Goal: Task Accomplishment & Management: Use online tool/utility

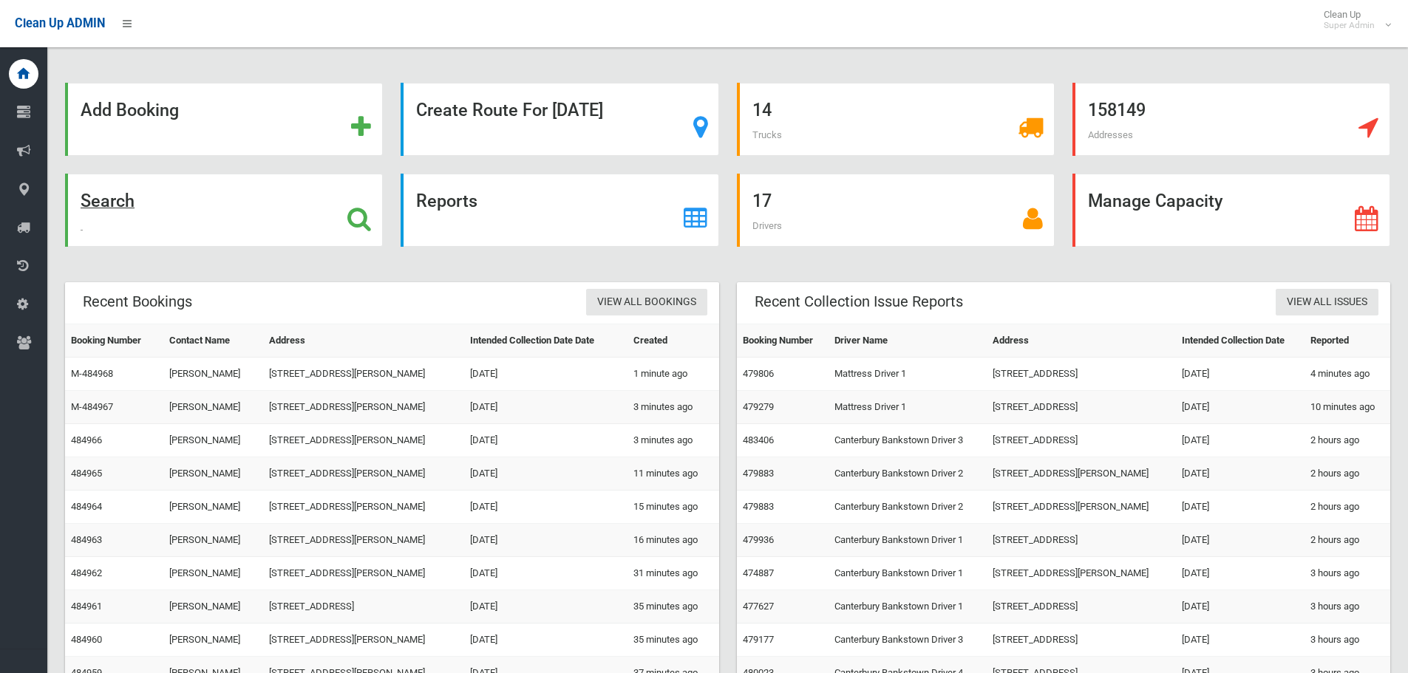
click at [78, 200] on div "Search" at bounding box center [224, 210] width 318 height 73
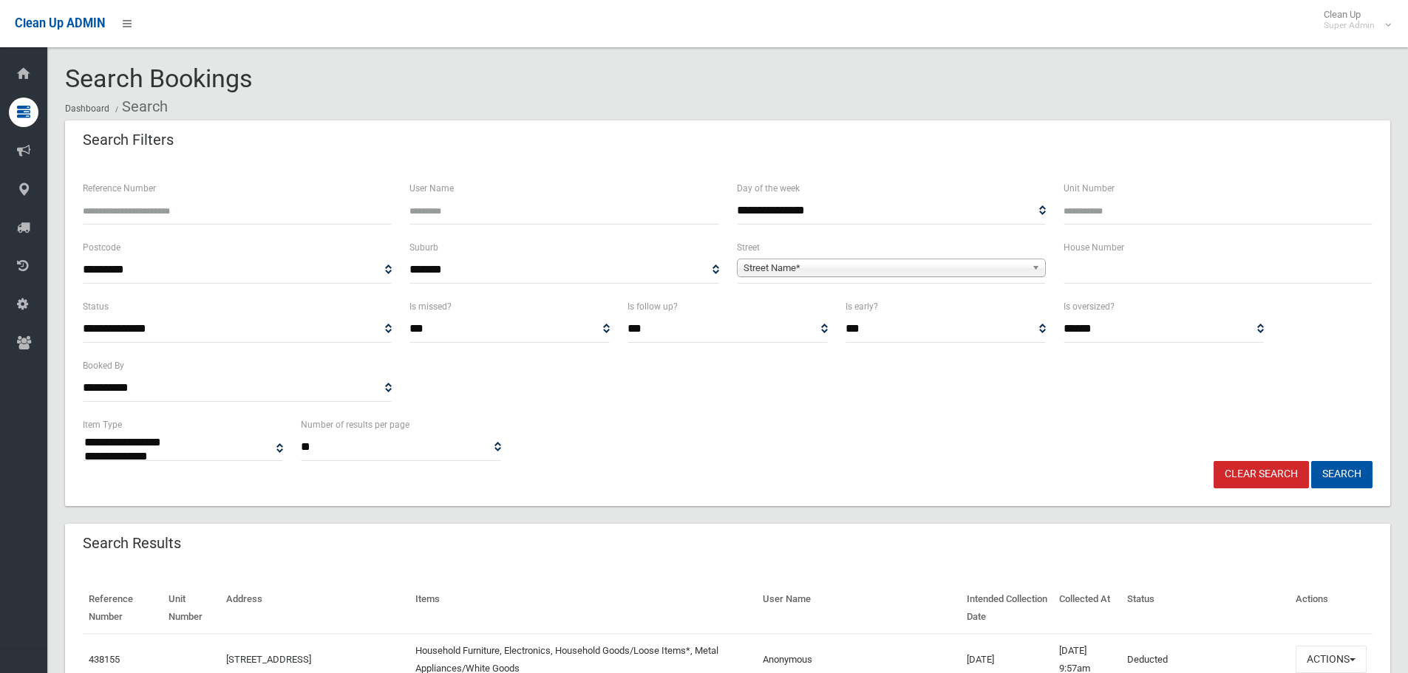
select select
click at [1091, 279] on input "text" at bounding box center [1217, 269] width 309 height 27
type input "**"
click at [794, 270] on span "Street Name*" at bounding box center [884, 268] width 282 height 18
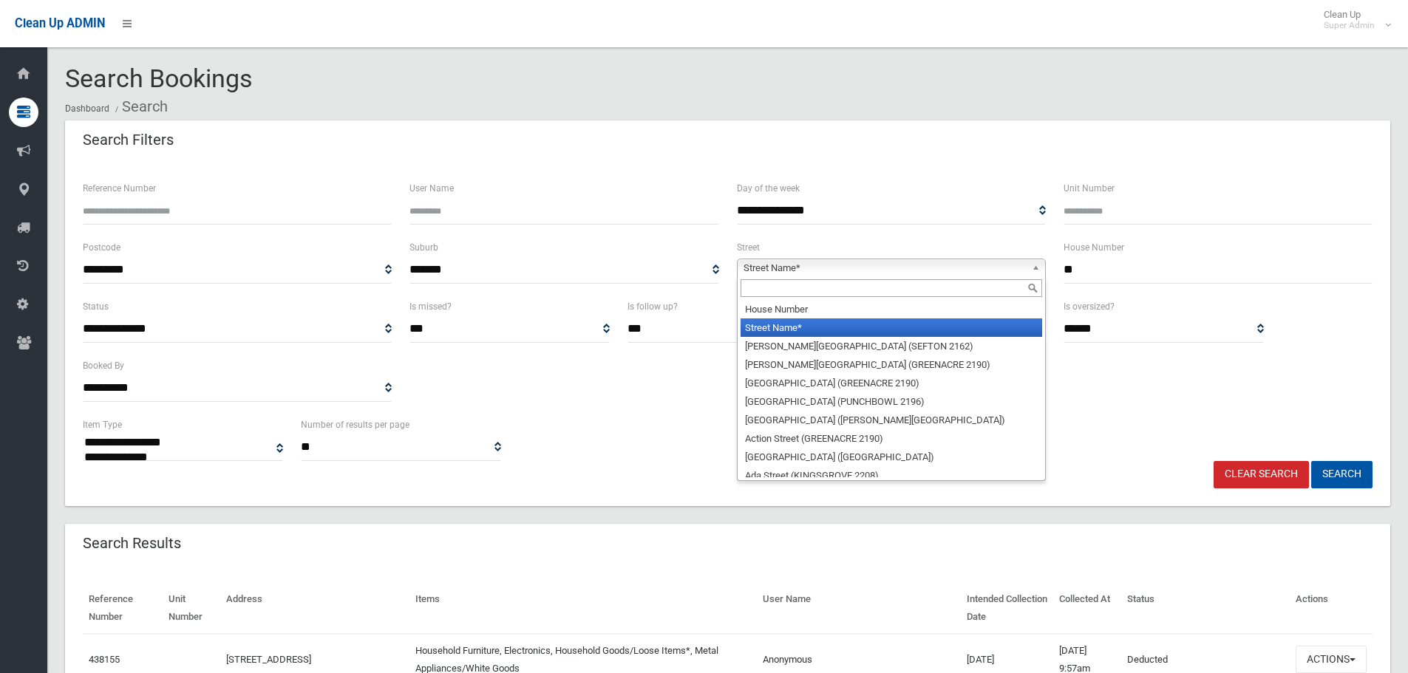
click at [785, 284] on input "text" at bounding box center [890, 288] width 301 height 18
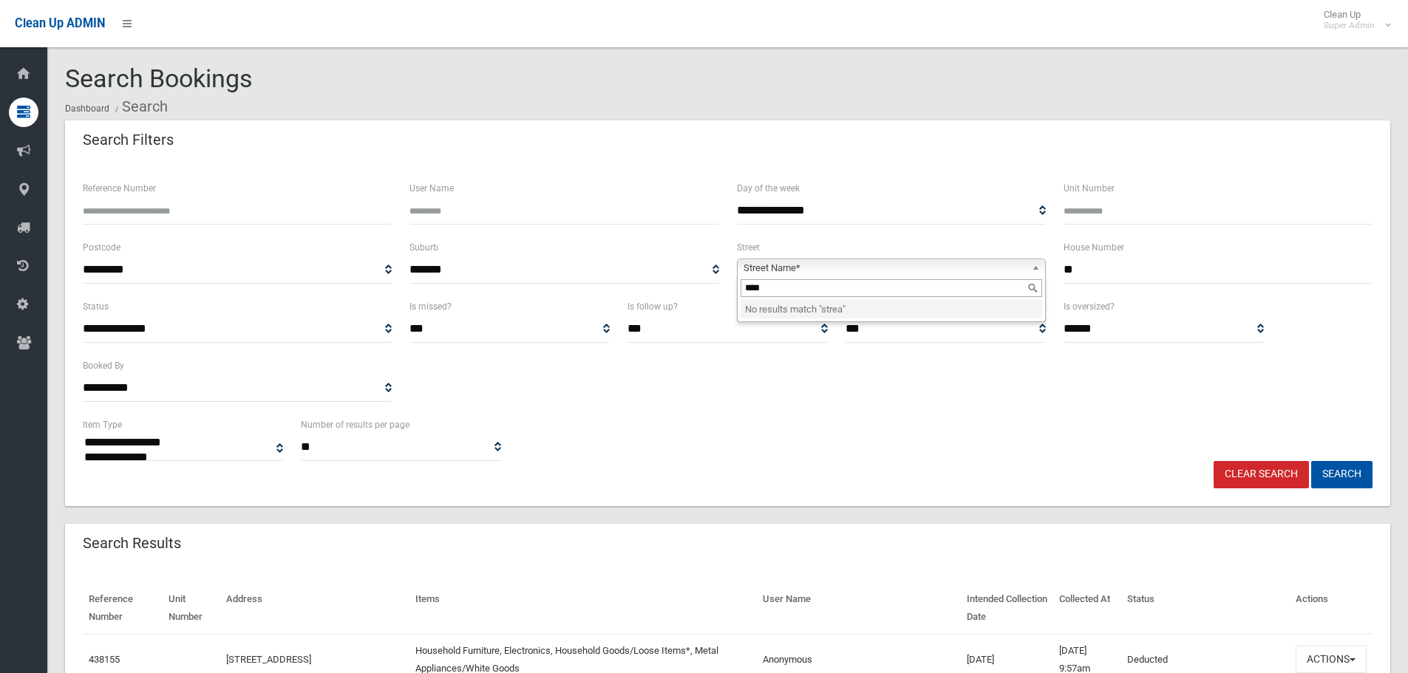
type input "***"
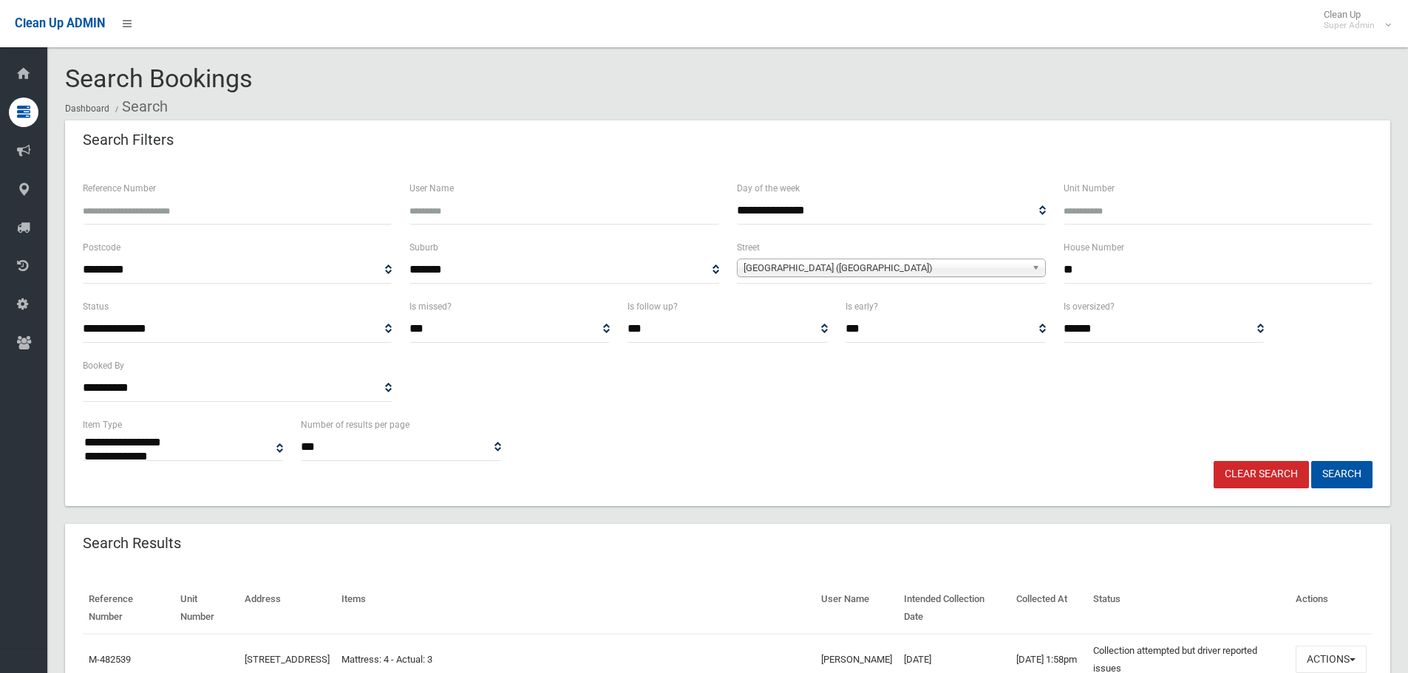
select select
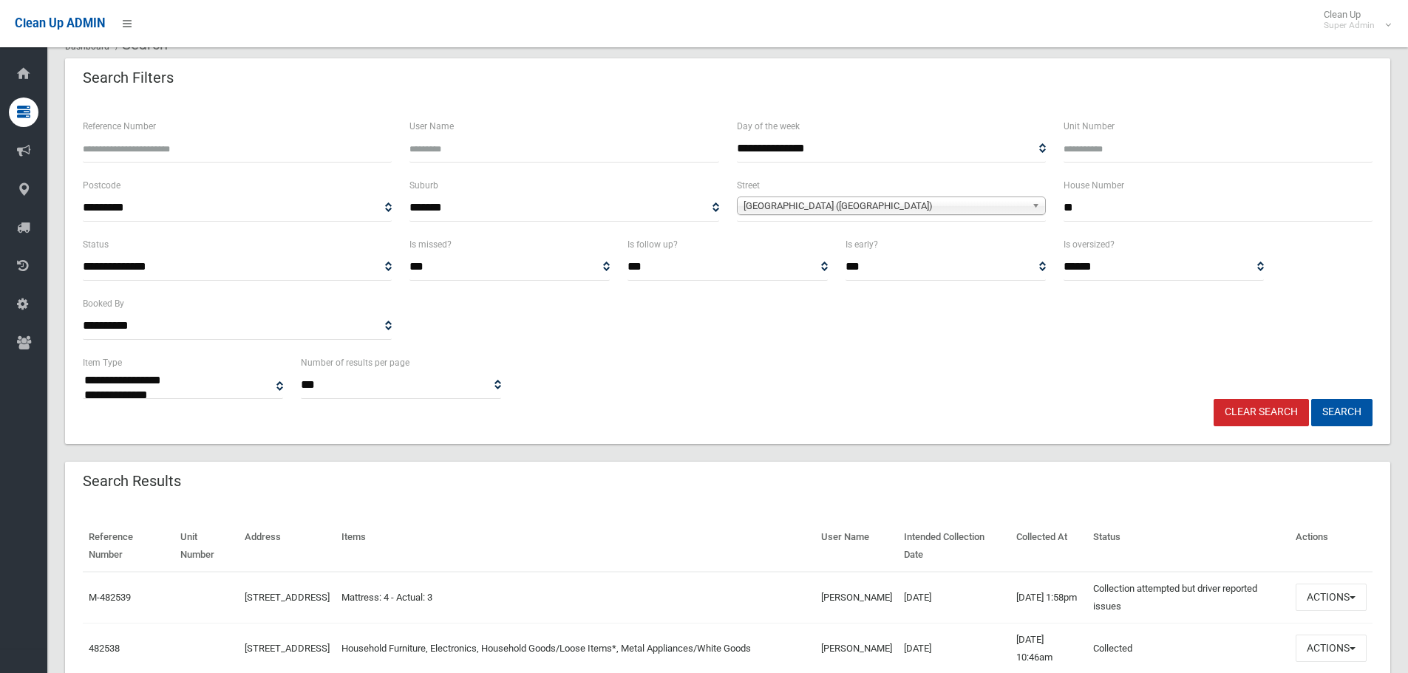
scroll to position [148, 0]
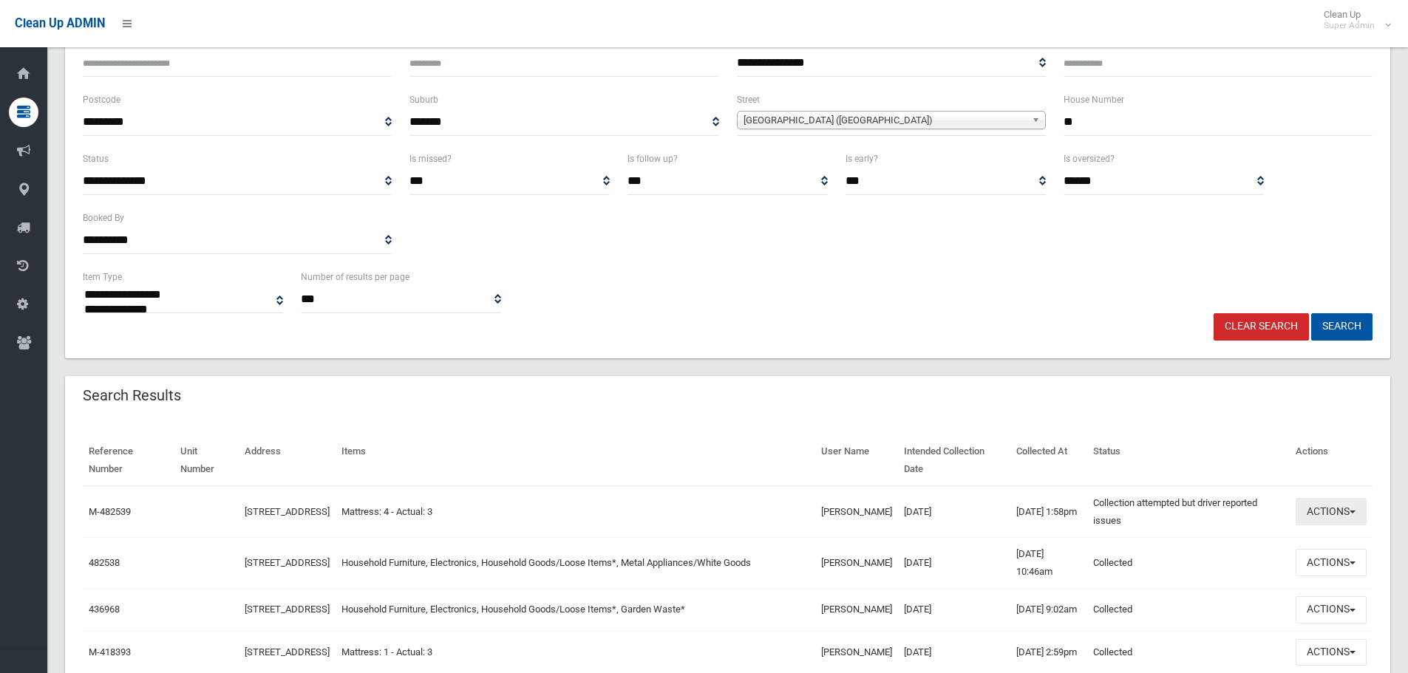
click at [1318, 502] on button "Actions" at bounding box center [1330, 511] width 71 height 27
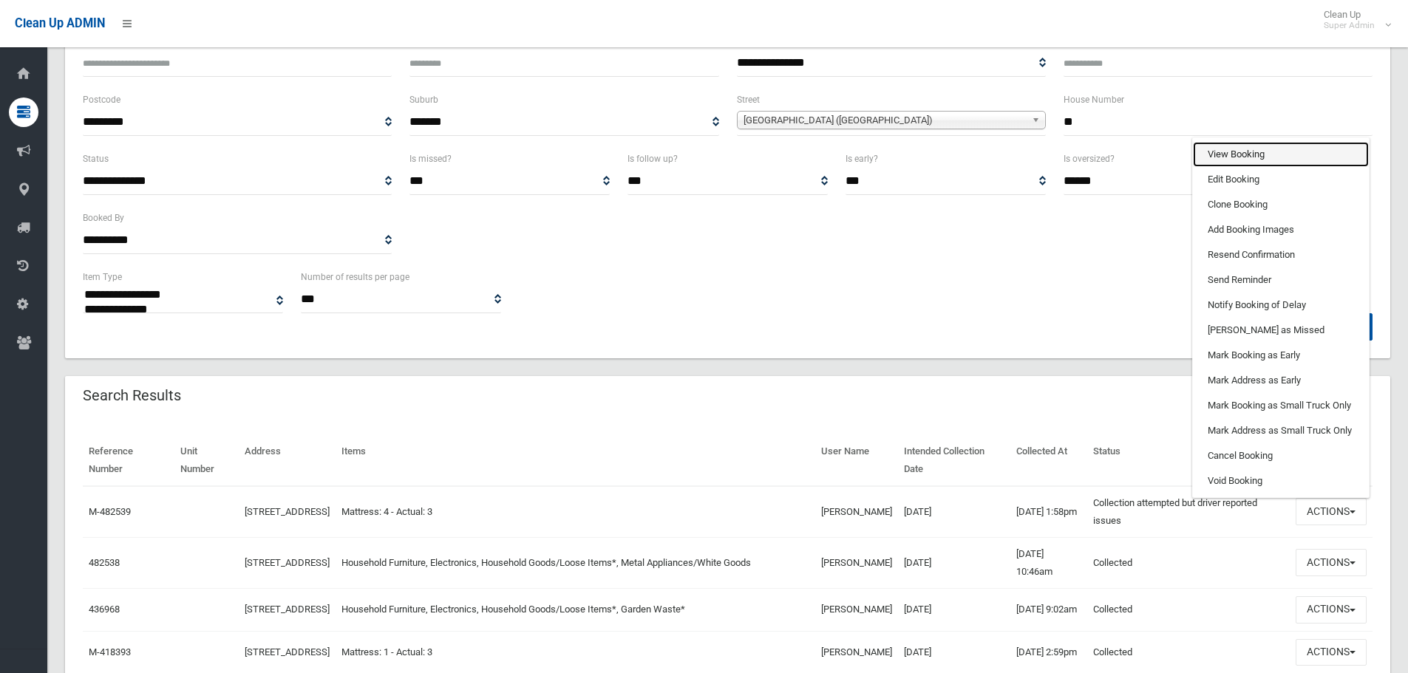
click at [1251, 152] on link "View Booking" at bounding box center [1281, 154] width 176 height 25
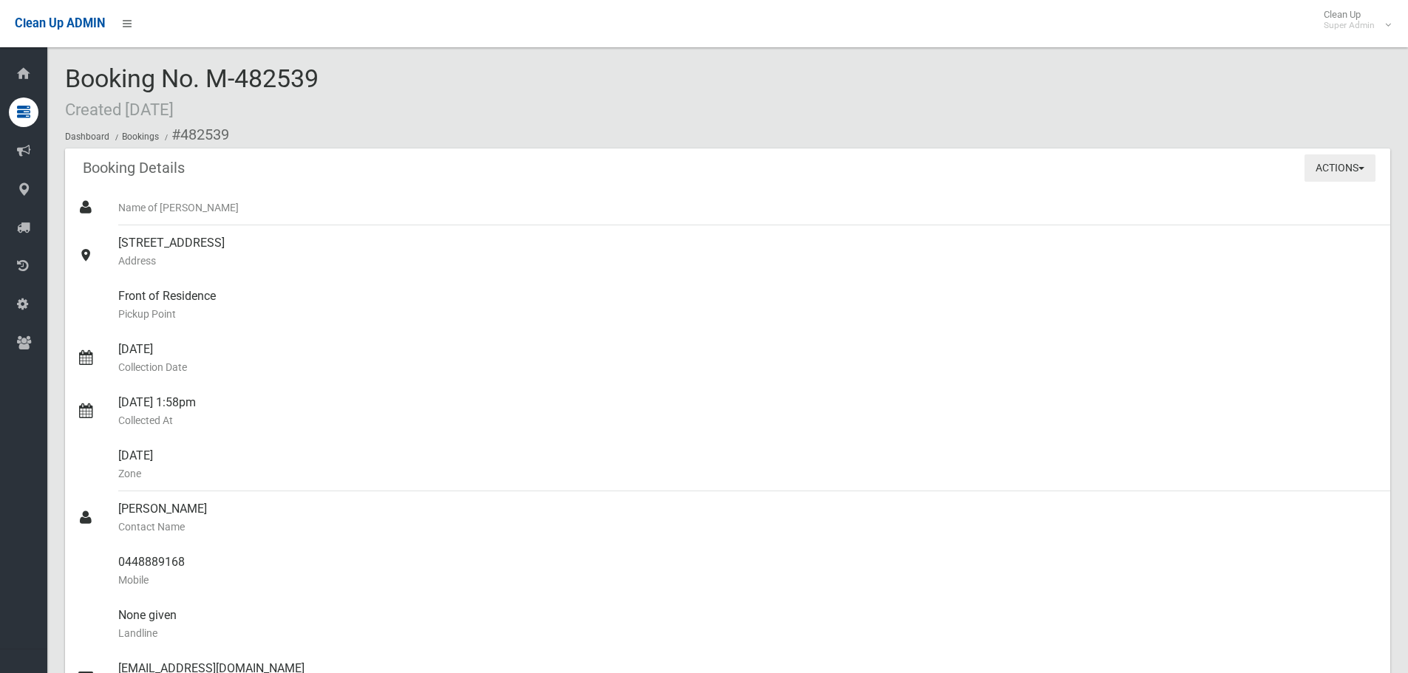
click at [1316, 171] on button "Actions" at bounding box center [1339, 167] width 71 height 27
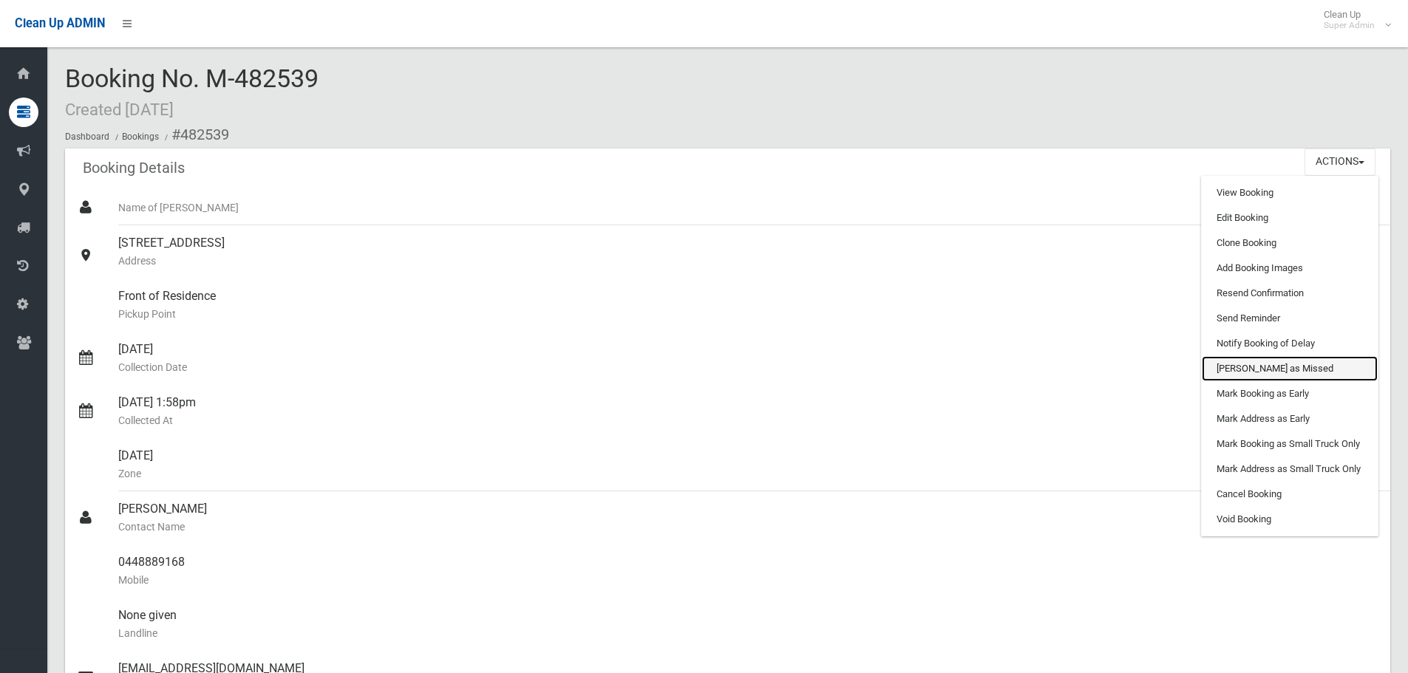
drag, startPoint x: 1250, startPoint y: 368, endPoint x: 785, endPoint y: 50, distance: 563.4
click at [1250, 368] on link "[PERSON_NAME] as Missed" at bounding box center [1289, 368] width 176 height 25
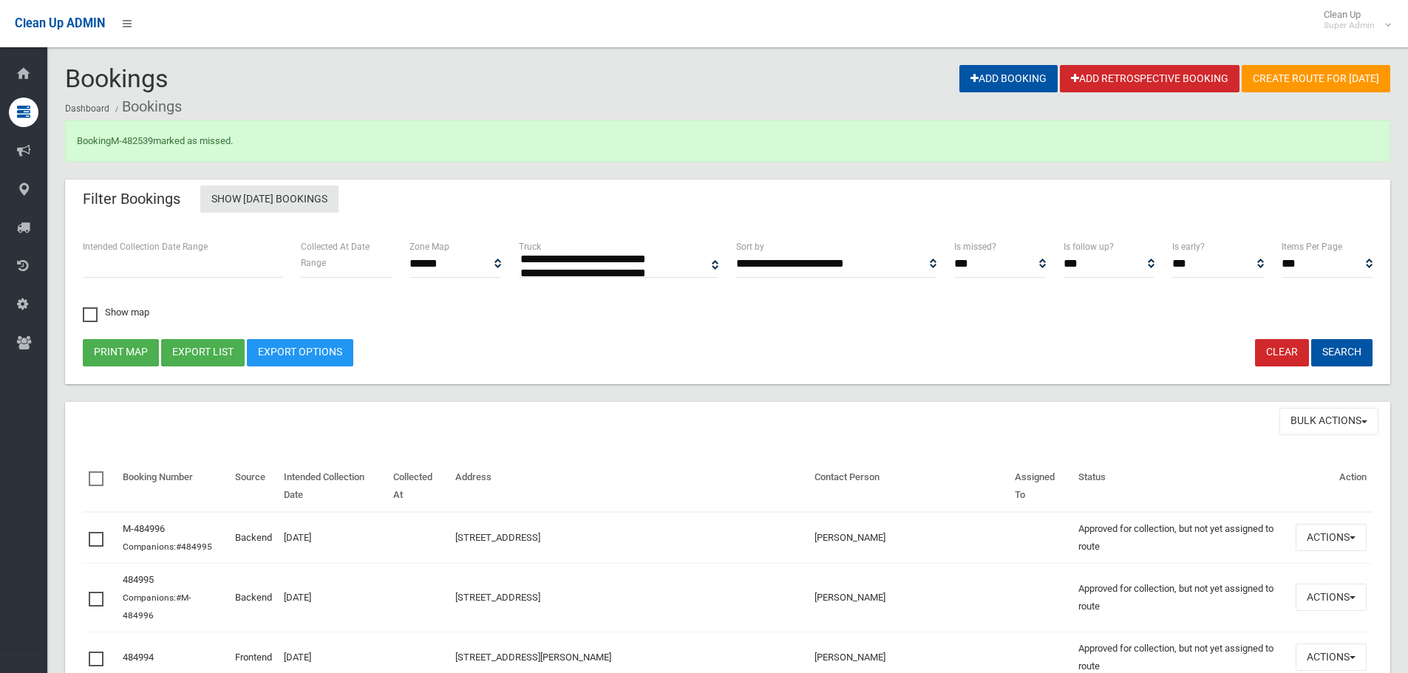
select select
